Goal: Book appointment/travel/reservation

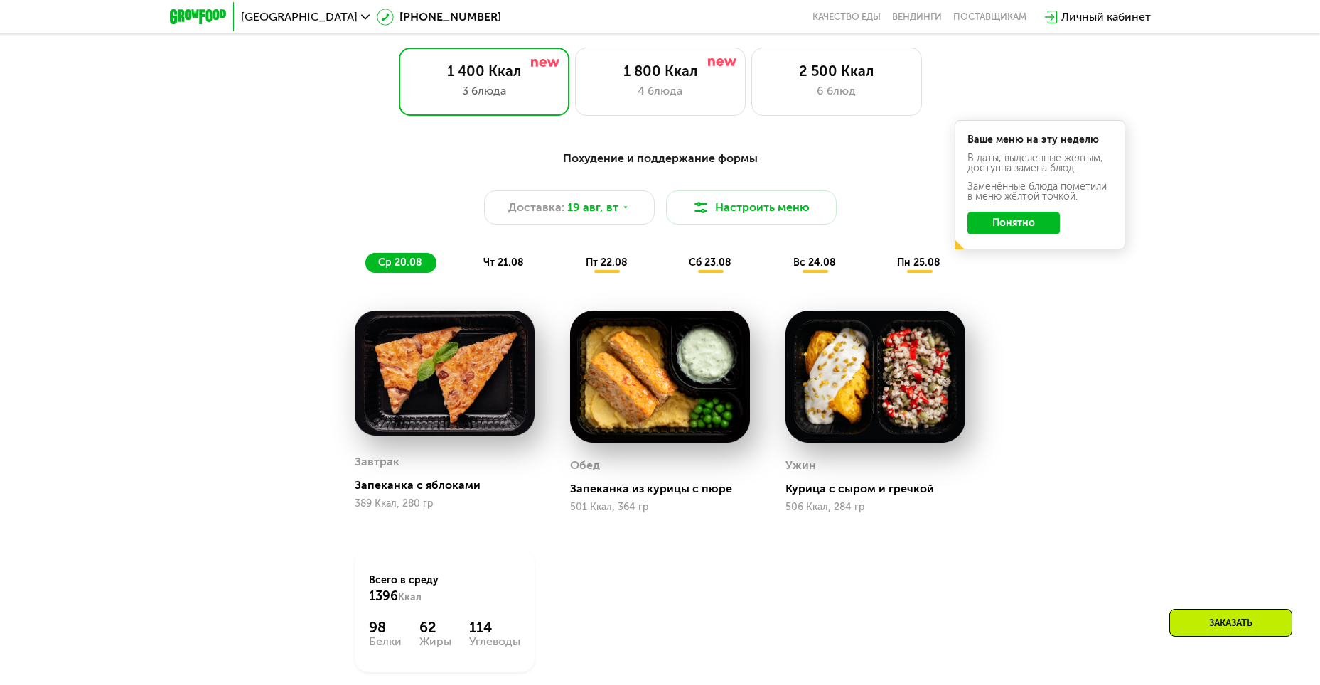
scroll to position [782, 0]
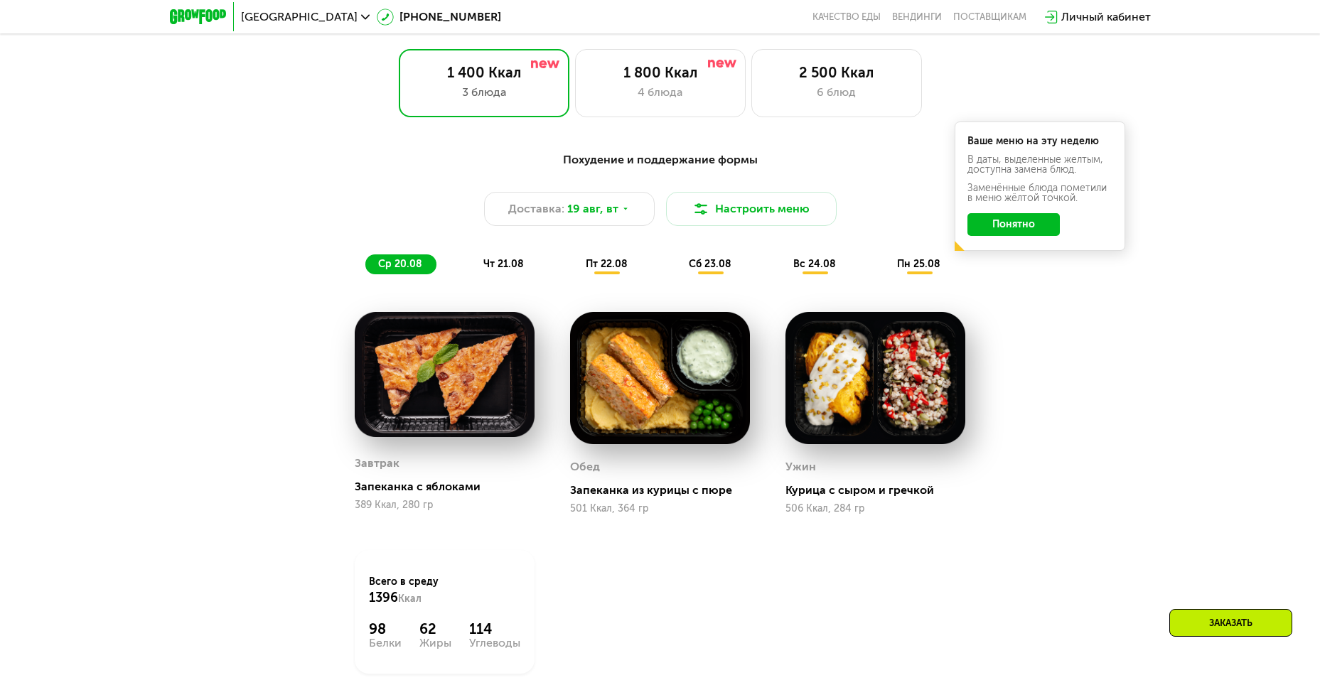
click at [508, 264] on span "чт 21.08" at bounding box center [503, 264] width 41 height 12
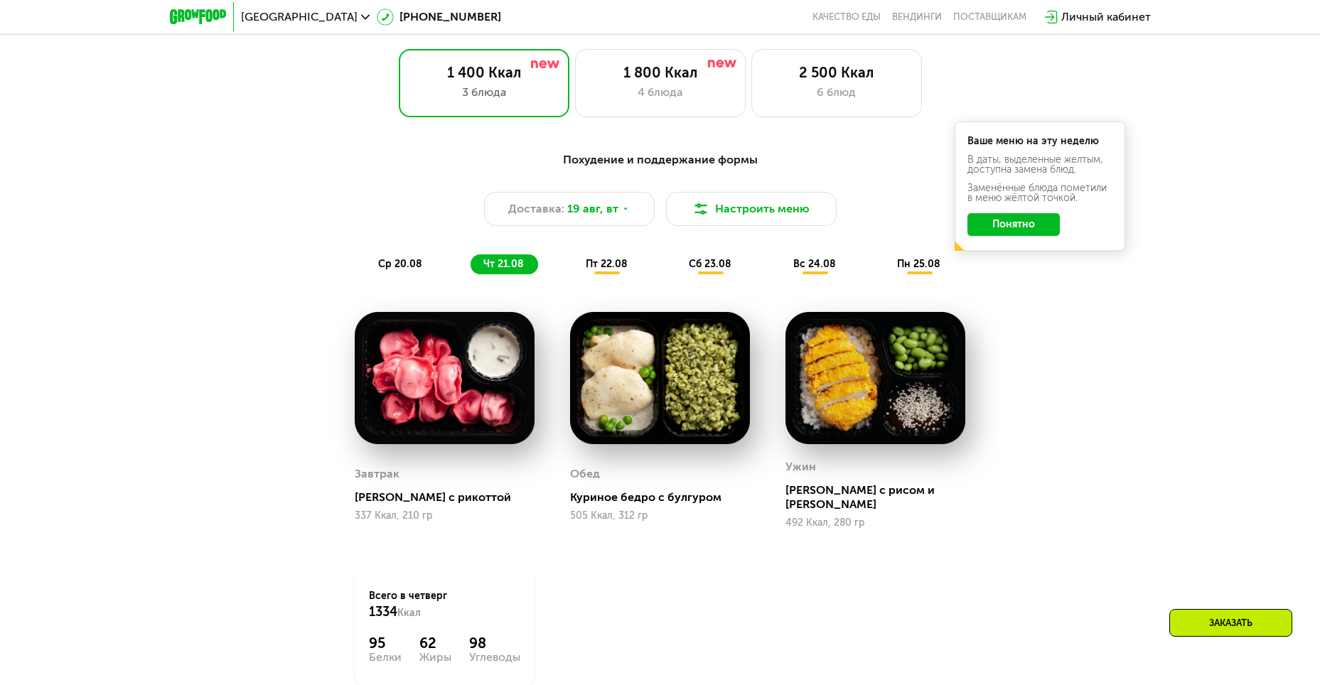
click at [616, 269] on span "пт 22.08" at bounding box center [607, 264] width 42 height 12
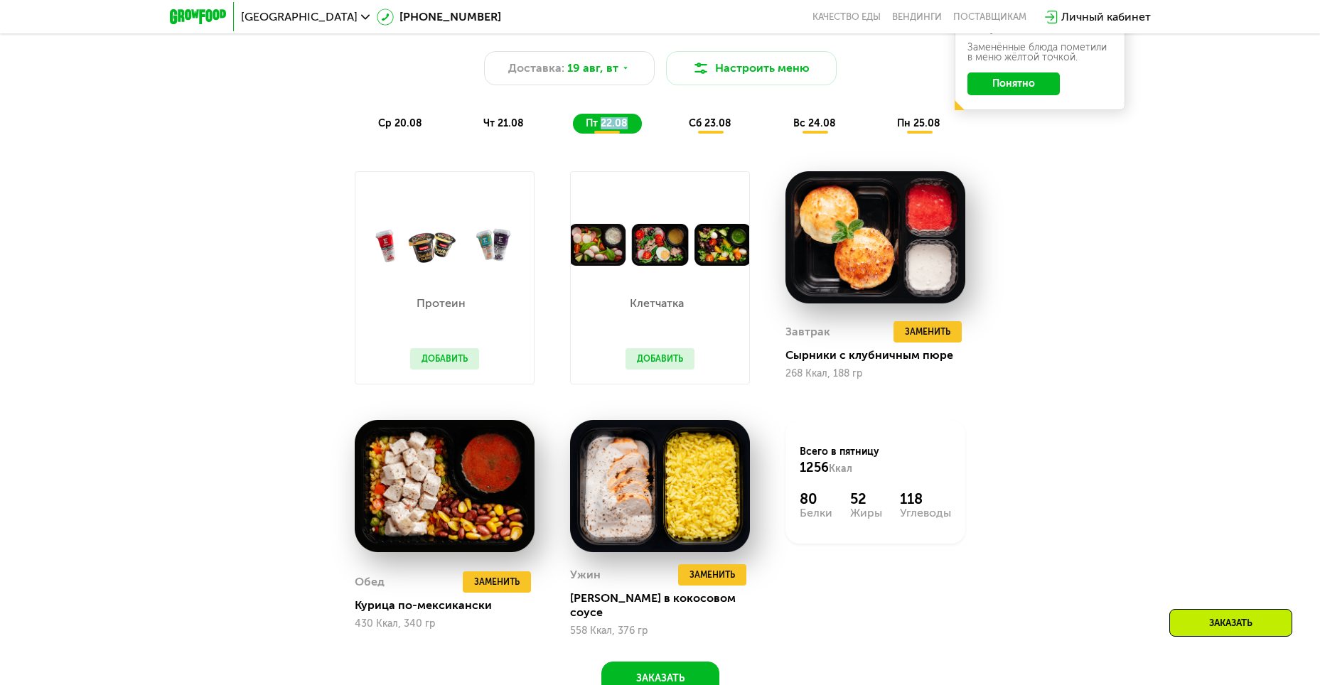
scroll to position [924, 0]
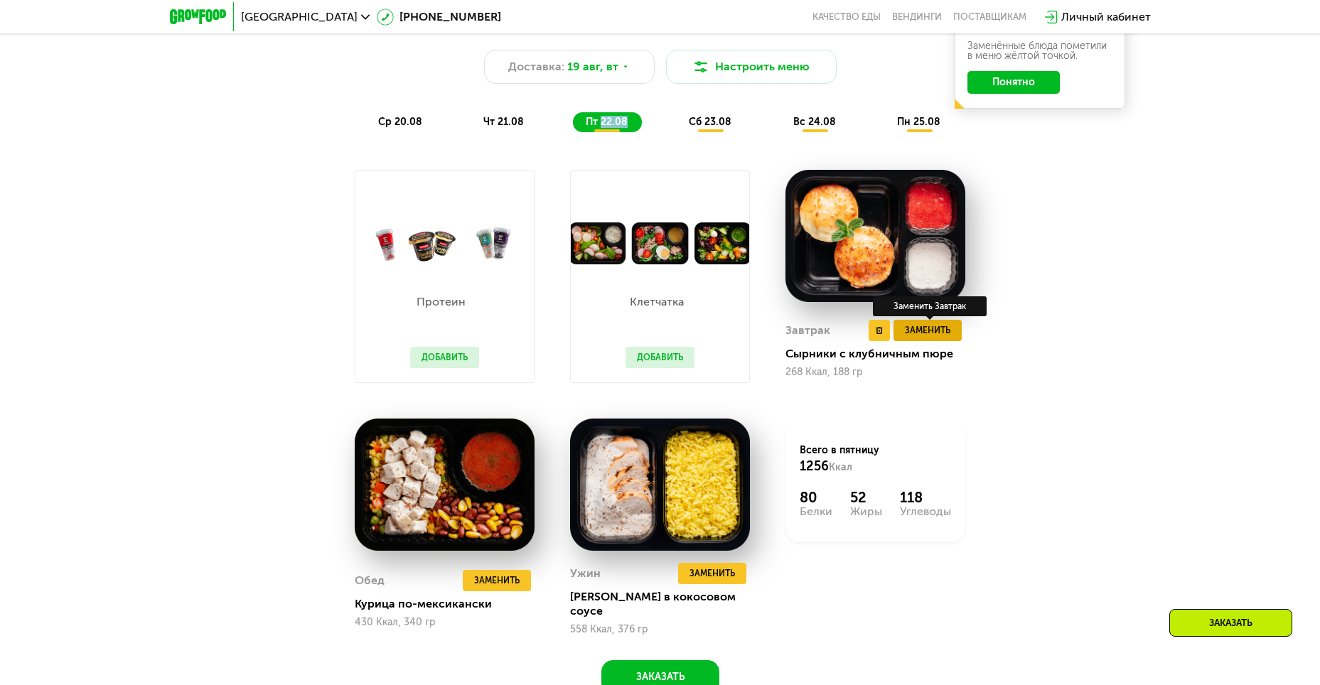
click at [952, 339] on button "Заменить" at bounding box center [927, 330] width 68 height 21
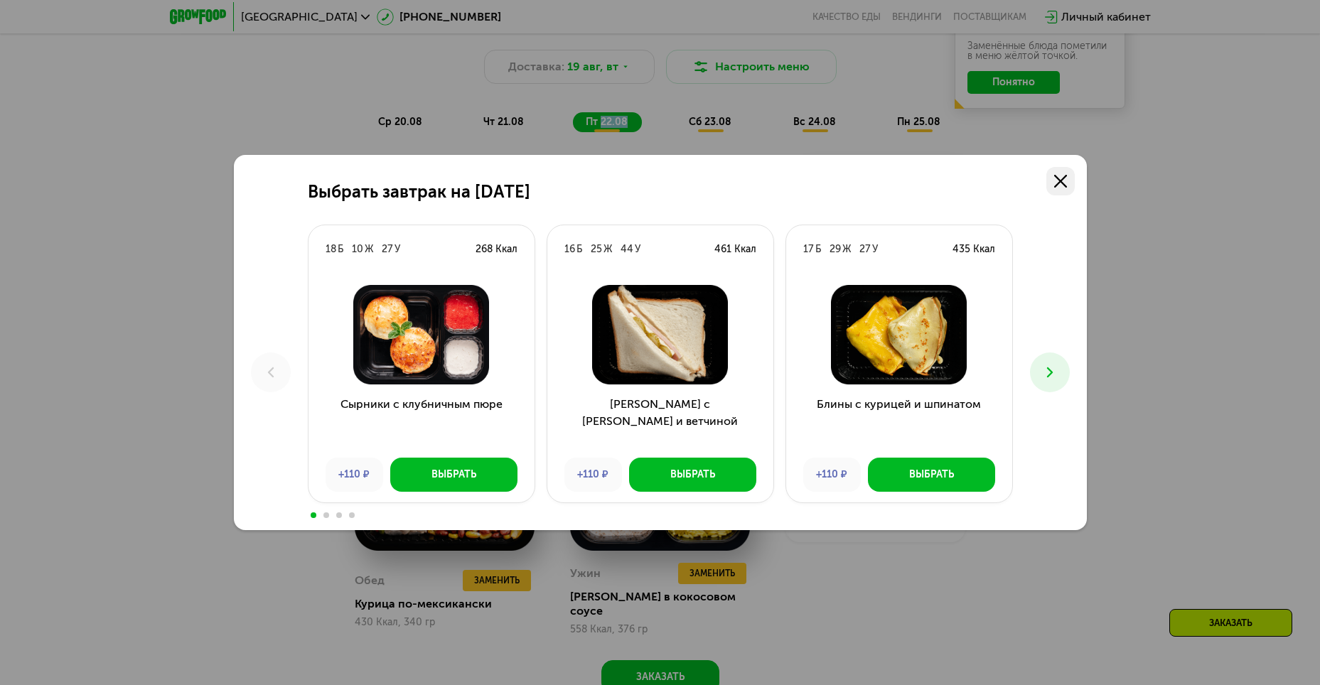
click at [1060, 185] on icon at bounding box center [1060, 181] width 13 height 13
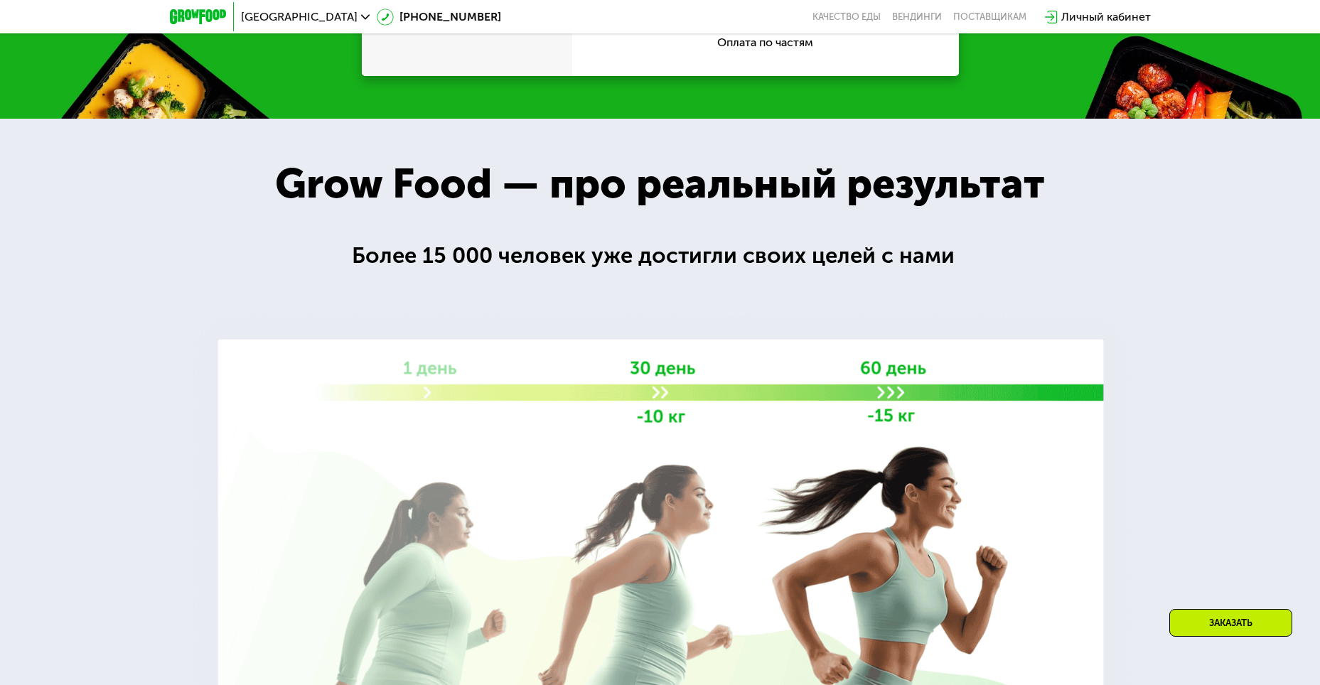
scroll to position [2061, 0]
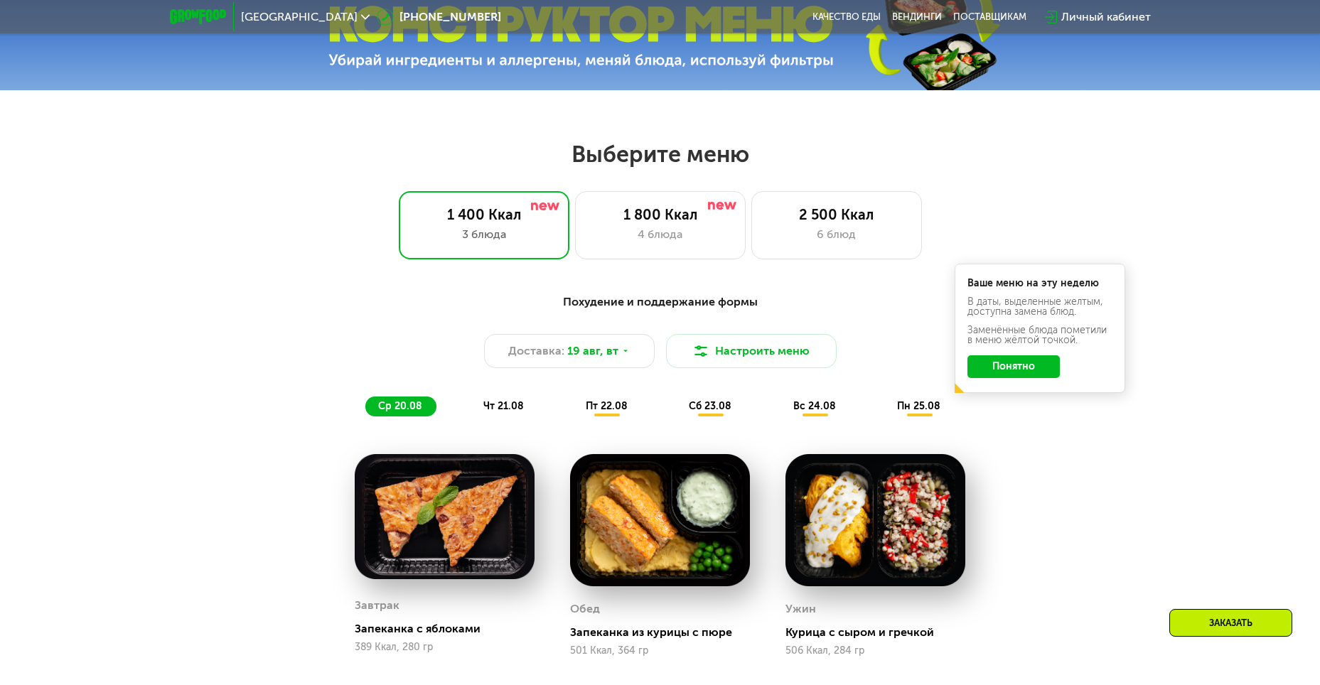
scroll to position [853, 0]
